Goal: Information Seeking & Learning: Learn about a topic

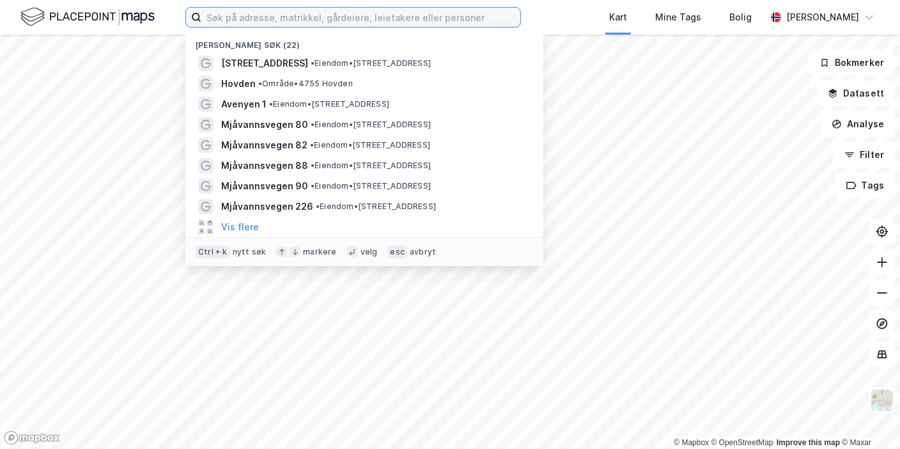
click at [268, 20] on input at bounding box center [360, 17] width 319 height 19
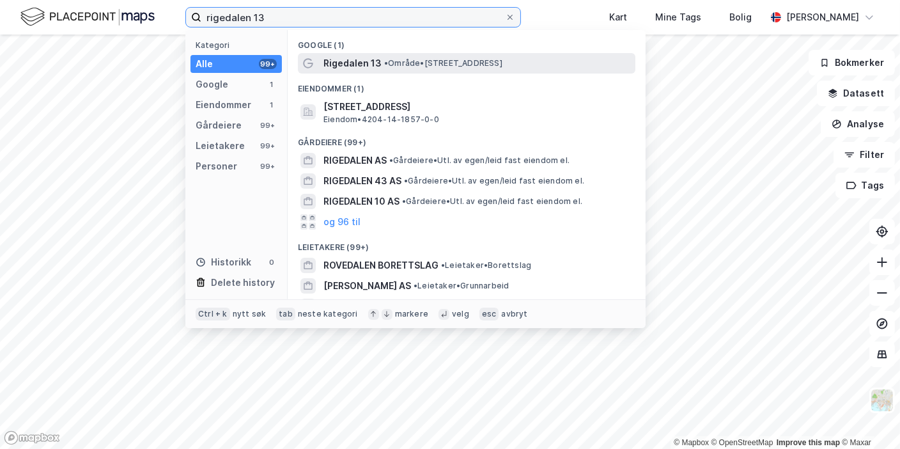
type input "rigedalen 13"
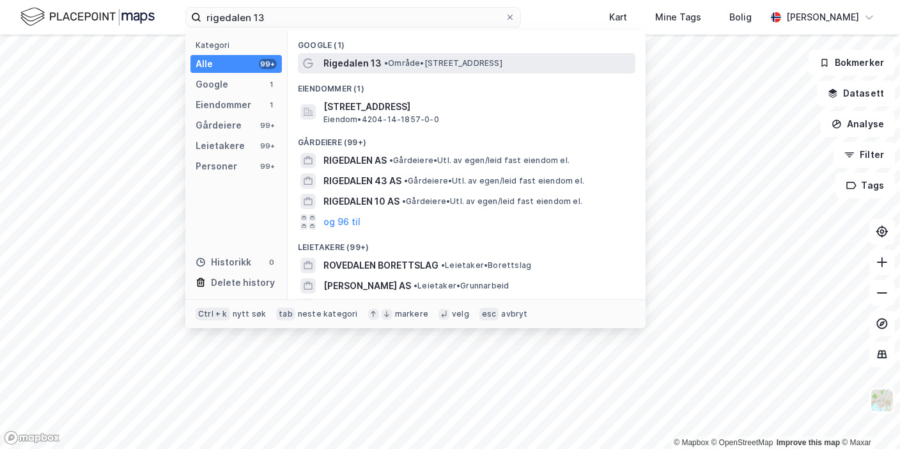
click at [331, 65] on span "Rigedalen 13" at bounding box center [352, 63] width 58 height 15
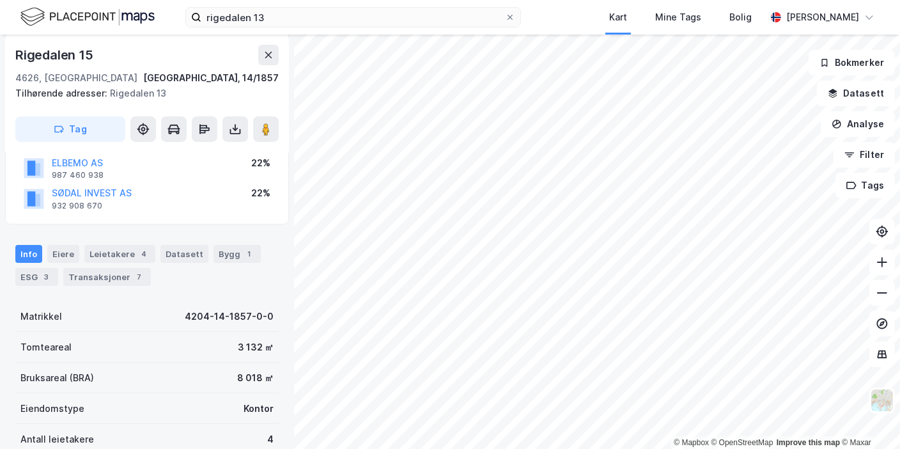
scroll to position [127, 0]
click at [190, 256] on div "Datasett" at bounding box center [184, 255] width 48 height 18
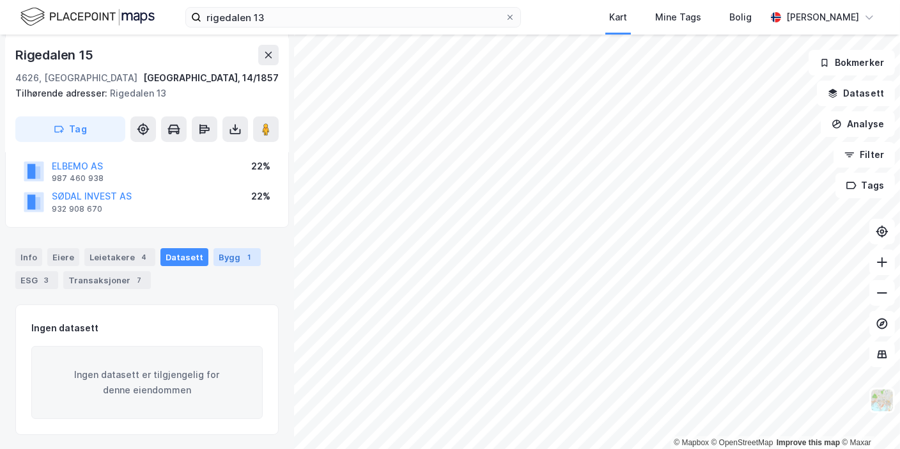
click at [220, 260] on div "Bygg 1" at bounding box center [236, 257] width 47 height 18
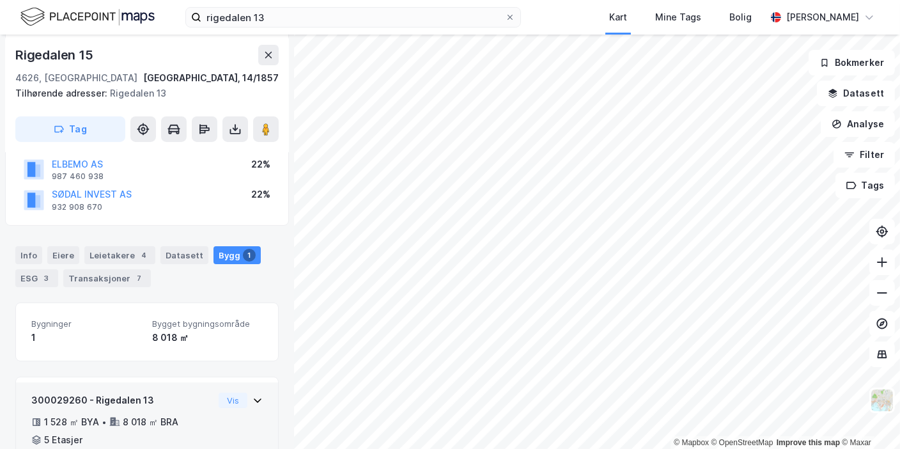
scroll to position [196, 0]
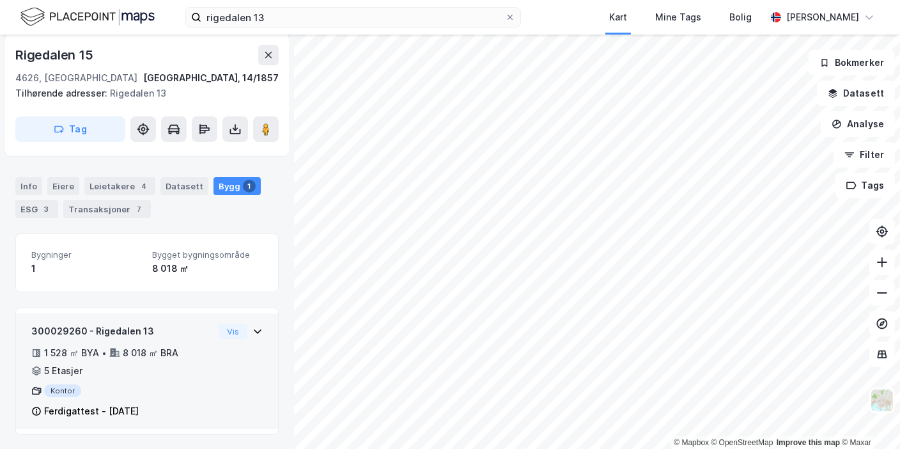
click at [68, 404] on div "Ferdigattest - [DATE]" at bounding box center [91, 410] width 95 height 15
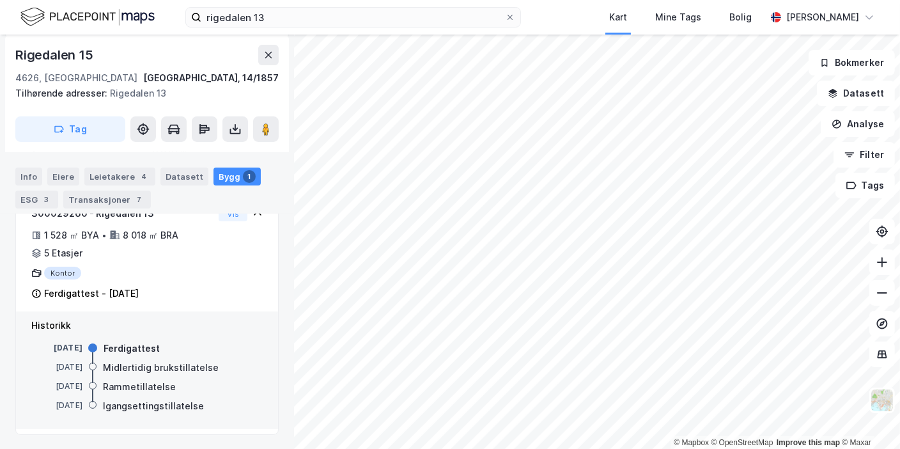
click at [125, 350] on div "Ferdigattest" at bounding box center [132, 348] width 56 height 15
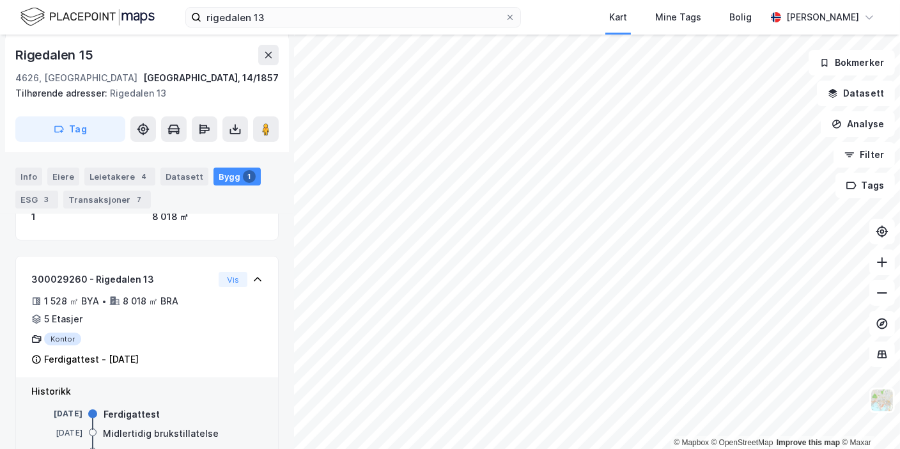
scroll to position [226, 0]
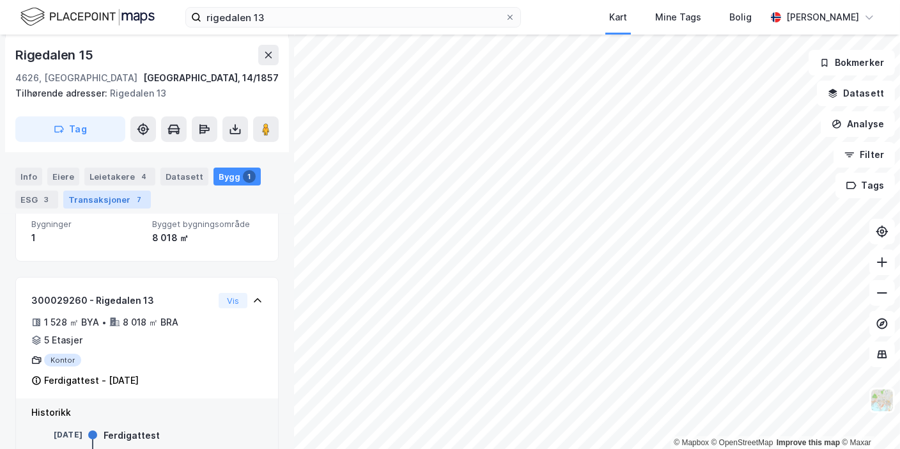
click at [84, 203] on div "Transaksjoner 7" at bounding box center [107, 199] width 88 height 18
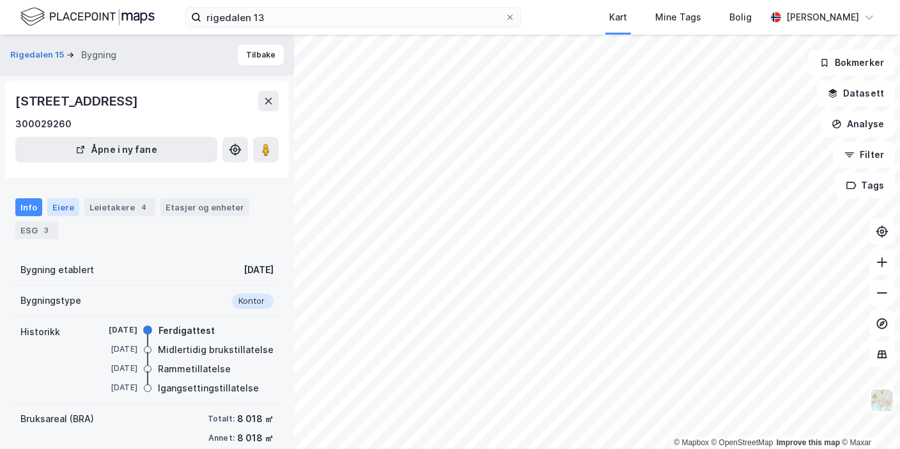
click at [54, 203] on div "Eiere" at bounding box center [63, 207] width 32 height 18
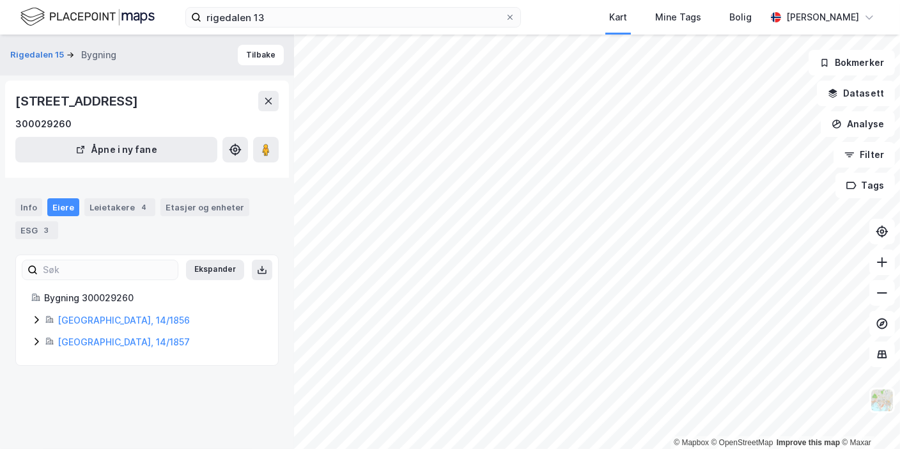
click at [68, 307] on div "Bygning 300029260 [GEOGRAPHIC_DATA], 14/1856 [GEOGRAPHIC_DATA], 14/1857" at bounding box center [146, 319] width 231 height 59
click at [69, 313] on div "Bygning 300029260 [GEOGRAPHIC_DATA], 14/1856 [GEOGRAPHIC_DATA], 14/1857" at bounding box center [146, 319] width 231 height 59
click at [69, 313] on div "[GEOGRAPHIC_DATA], 14/1856" at bounding box center [160, 319] width 205 height 15
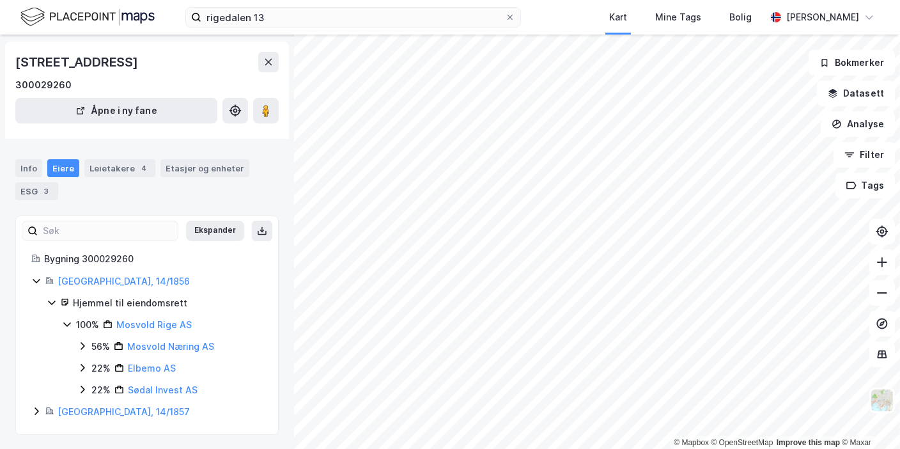
scroll to position [42, 0]
click at [69, 313] on div "Hjemmel til eiendomsrett 100% Mosvold Rige AS 56% Mosvold Næring AS 22% Elbemo …" at bounding box center [155, 345] width 216 height 102
click at [123, 161] on div "Leietakere 4" at bounding box center [119, 167] width 71 height 18
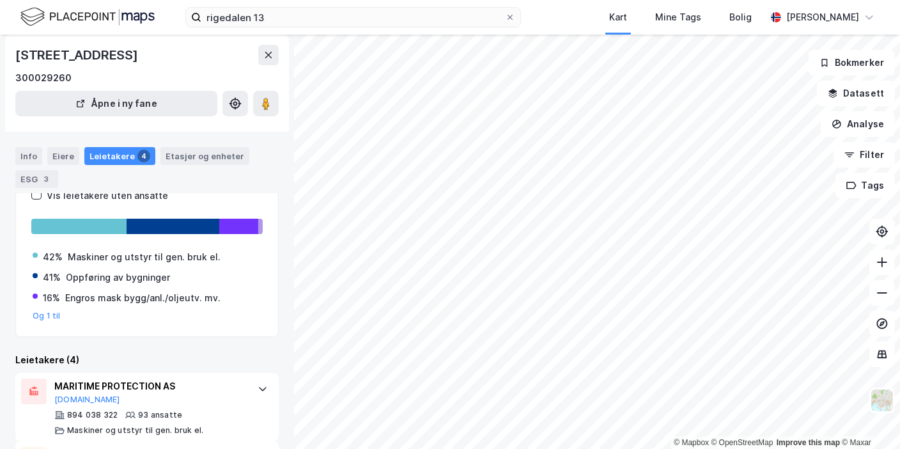
scroll to position [115, 0]
